Goal: Information Seeking & Learning: Learn about a topic

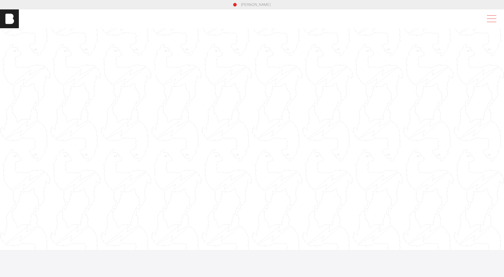
click at [490, 16] on span at bounding box center [491, 19] width 14 height 11
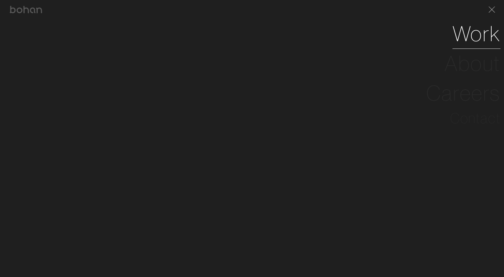
click at [458, 38] on link "Work" at bounding box center [476, 34] width 48 height 30
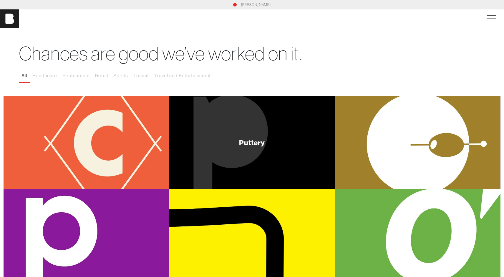
click at [252, 145] on div "Puttery" at bounding box center [252, 142] width 26 height 7
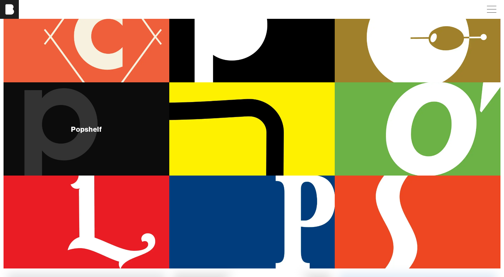
scroll to position [92, 0]
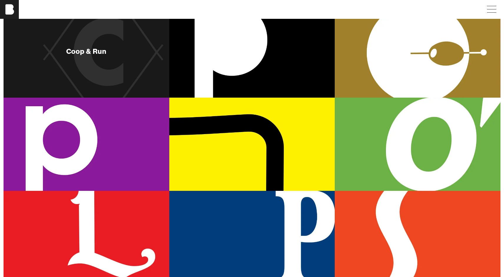
click at [125, 71] on div "Coop & Run" at bounding box center [87, 51] width 166 height 93
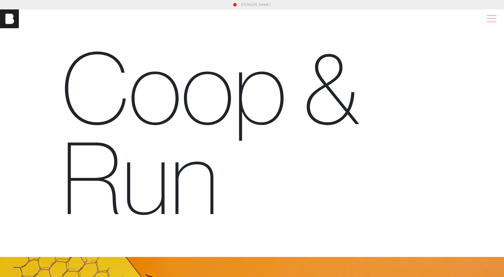
click at [491, 19] on span at bounding box center [491, 19] width 14 height 11
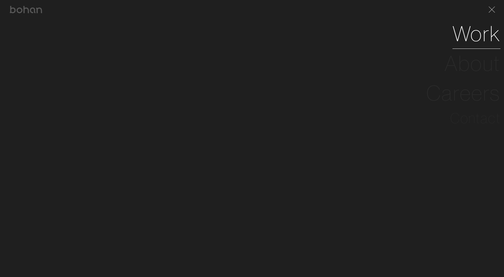
click at [480, 29] on link "Work" at bounding box center [476, 34] width 48 height 30
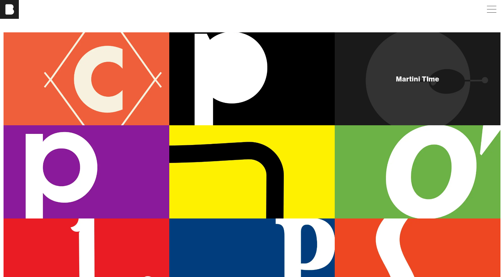
scroll to position [67, 0]
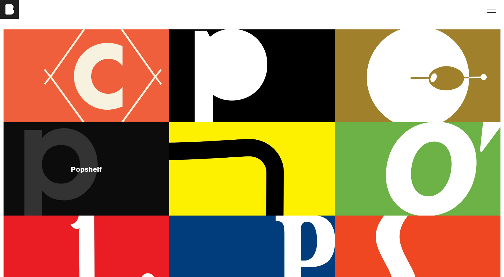
click at [114, 184] on div "Popshelf" at bounding box center [87, 168] width 166 height 93
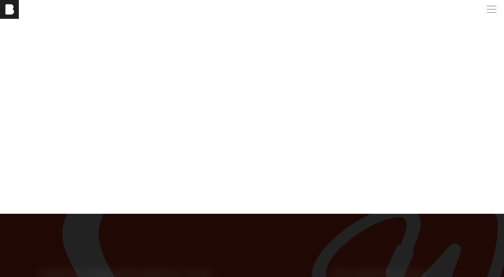
scroll to position [2077, 0]
